Goal: Information Seeking & Learning: Learn about a topic

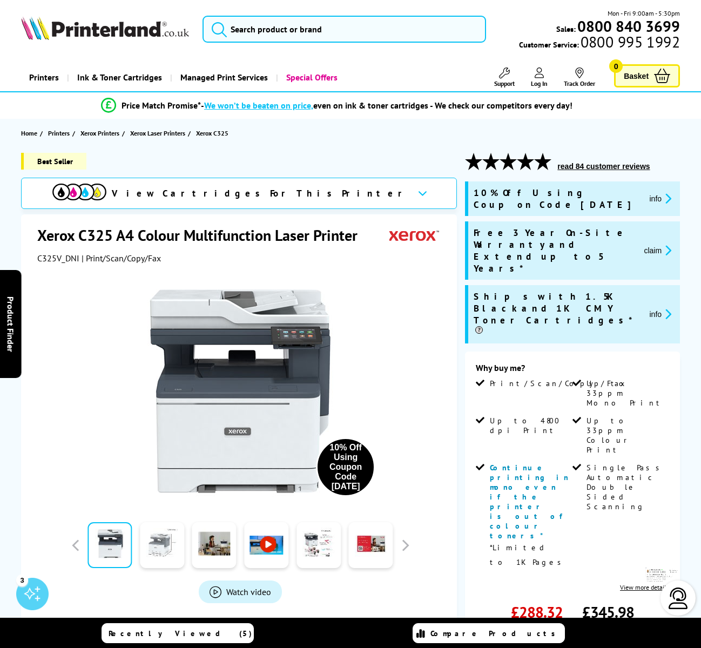
click at [150, 537] on link at bounding box center [162, 546] width 44 height 46
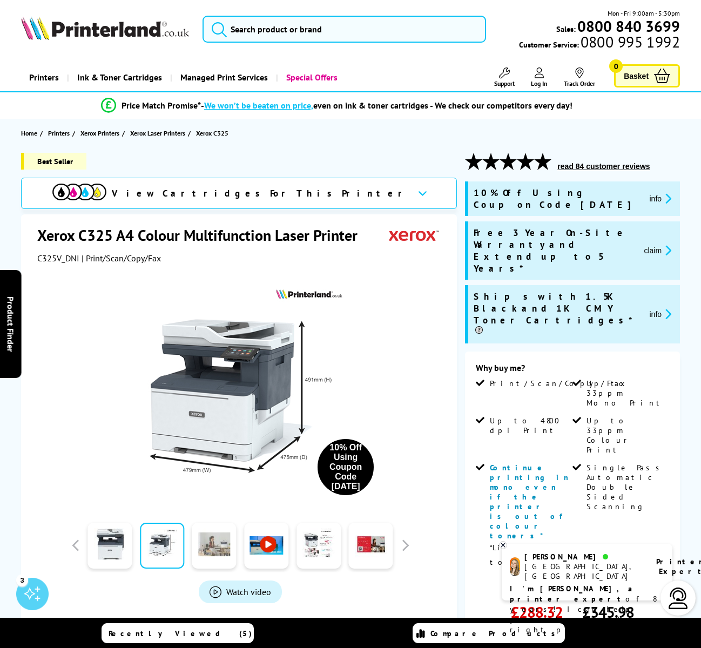
click at [209, 541] on link at bounding box center [214, 546] width 44 height 46
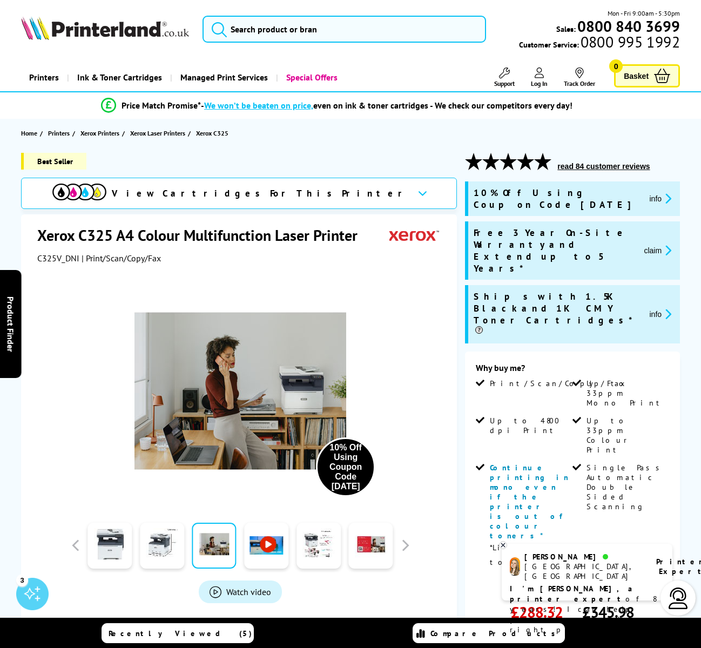
click at [260, 546] on link at bounding box center [266, 546] width 44 height 46
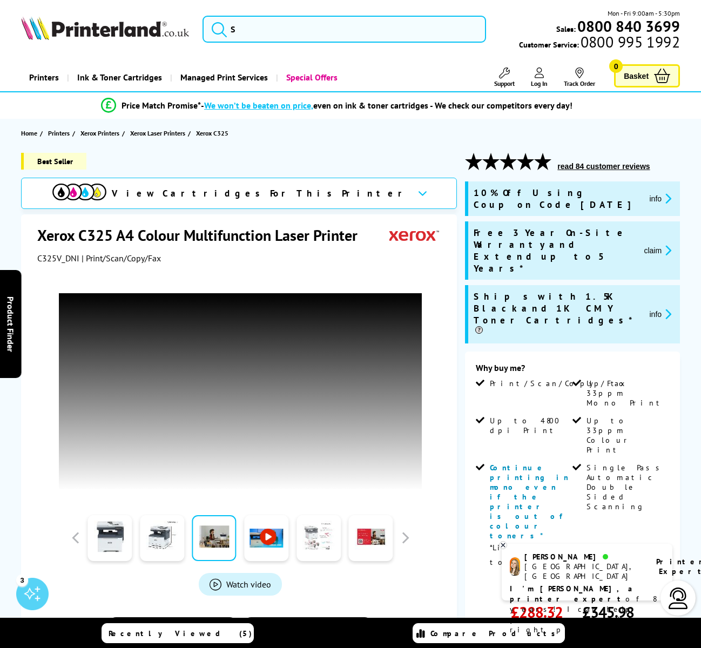
click at [311, 545] on link at bounding box center [318, 538] width 44 height 46
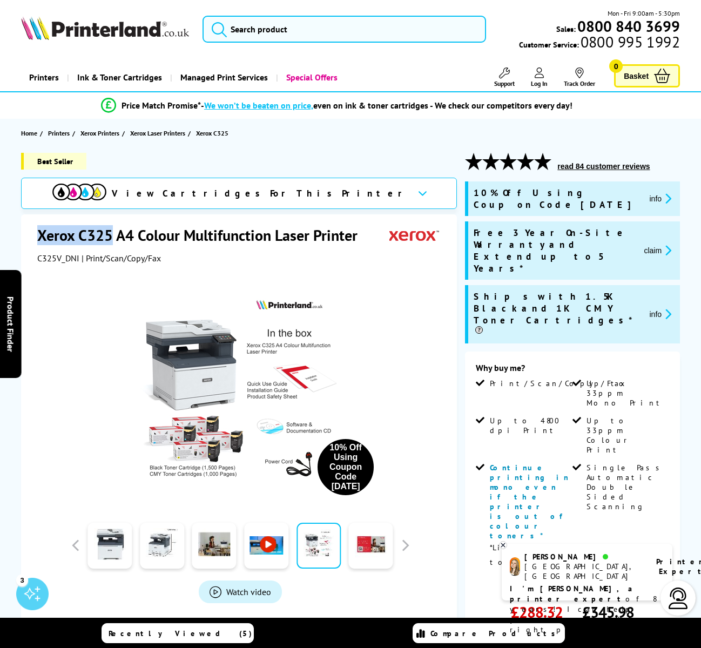
drag, startPoint x: 38, startPoint y: 235, endPoint x: 112, endPoint y: 235, distance: 73.4
click at [112, 235] on h1 "Xerox C325 A4 Colour Multifunction Laser Printer" at bounding box center [202, 235] width 331 height 20
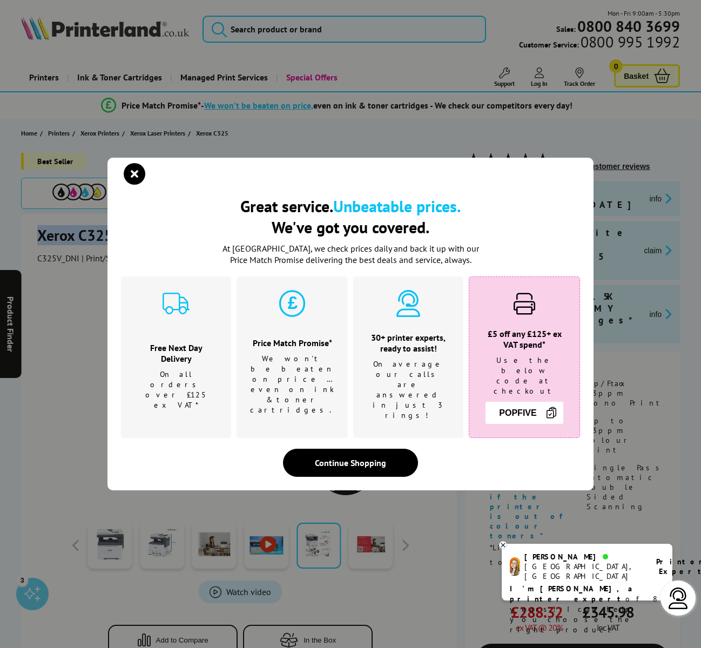
copy h1 "Xerox C325"
click at [131, 185] on icon "close modal" at bounding box center [135, 174] width 22 height 22
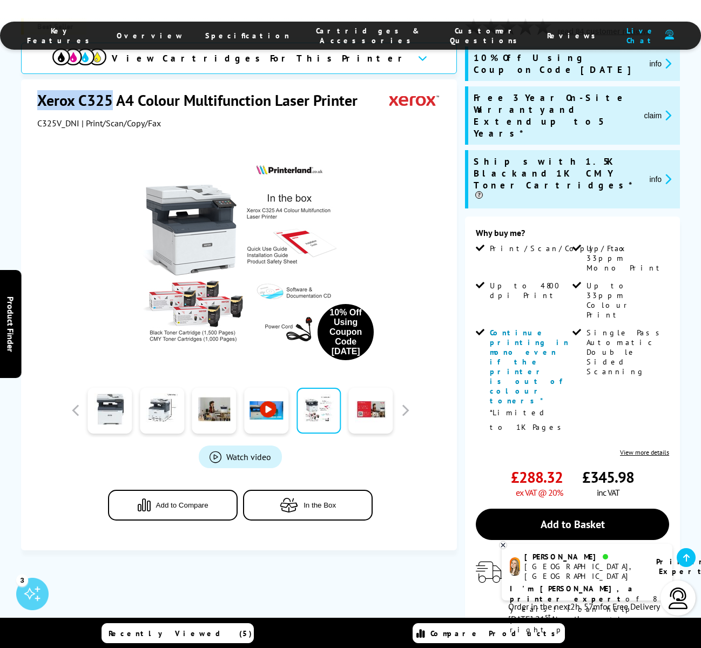
scroll to position [194, 0]
